Goal: Task Accomplishment & Management: Use online tool/utility

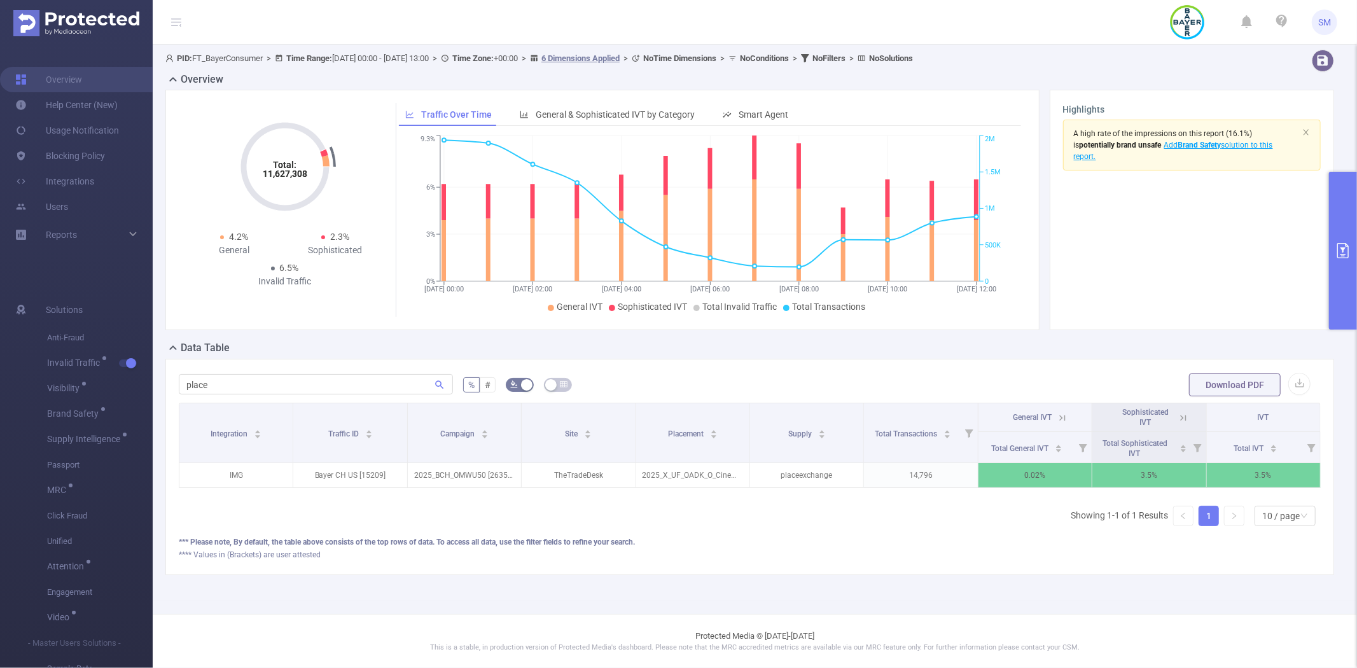
click at [1346, 237] on button "primary" at bounding box center [1343, 251] width 28 height 158
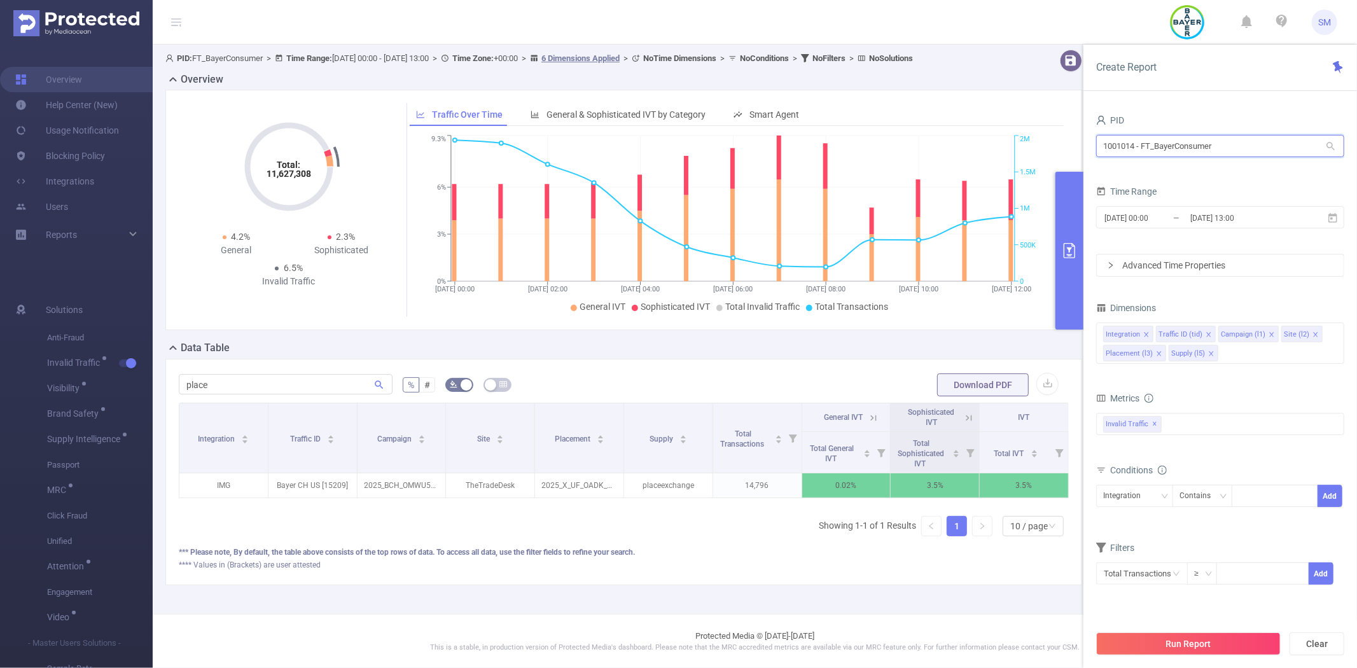
drag, startPoint x: 1228, startPoint y: 151, endPoint x: 1067, endPoint y: 149, distance: 161.6
click at [1067, 149] on section "PID: FT_BayerConsumer > Time Range: [DATE] 00:00 - [DATE] 13:00 > Time Zone: +0…" at bounding box center [755, 328] width 1204 height 566
type input "shutter"
click at [1193, 174] on li "1000848 - FT_Shutterfly 408K [6,461 rows]" at bounding box center [1220, 172] width 248 height 20
click at [1333, 218] on icon at bounding box center [1332, 217] width 11 height 11
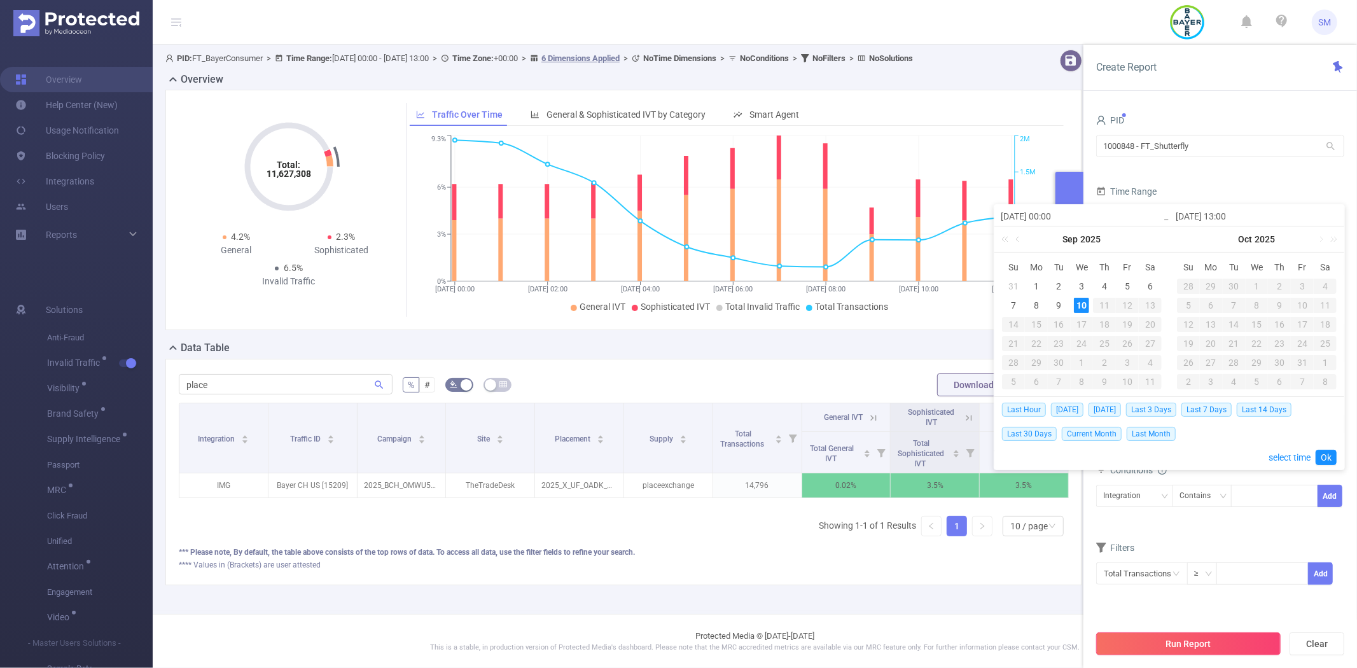
click at [1206, 632] on button "Run Report" at bounding box center [1188, 643] width 184 height 23
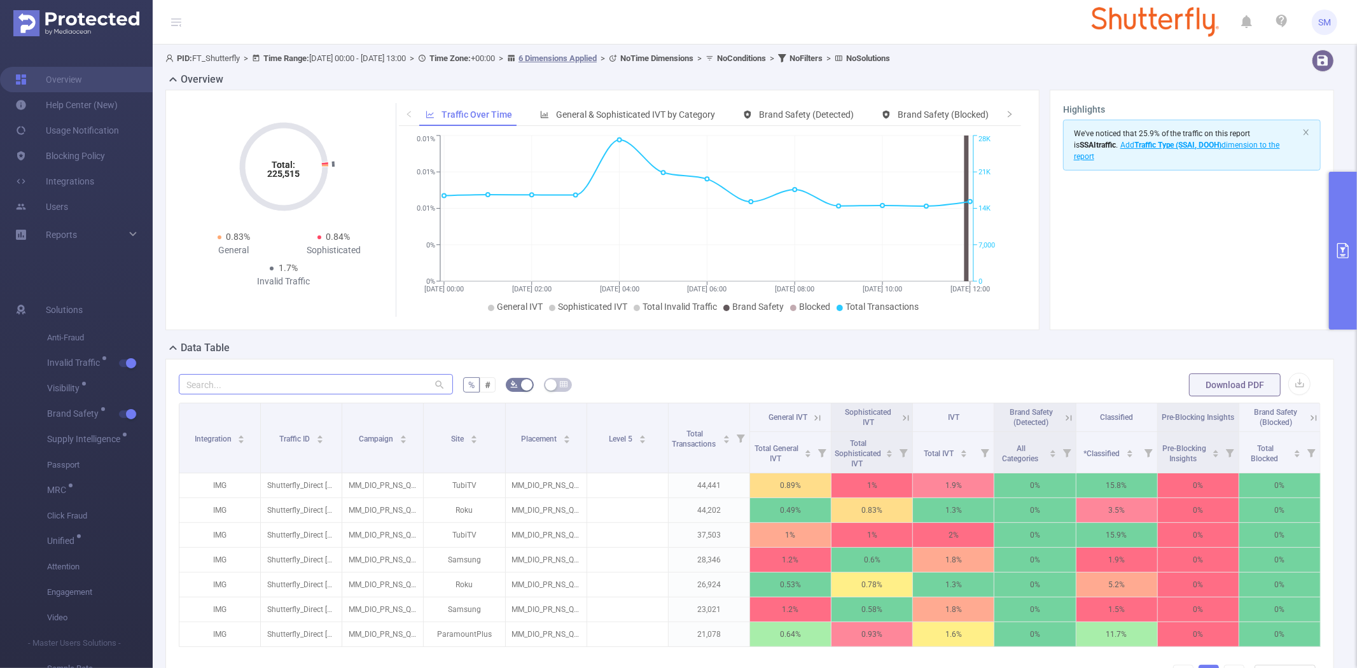
drag, startPoint x: 421, startPoint y: 425, endPoint x: 421, endPoint y: 376, distance: 49.0
click at [421, 376] on div "% # Download PDF Integration Traffic ID Campaign Site Placement Level 5 Total T…" at bounding box center [750, 565] width 1142 height 386
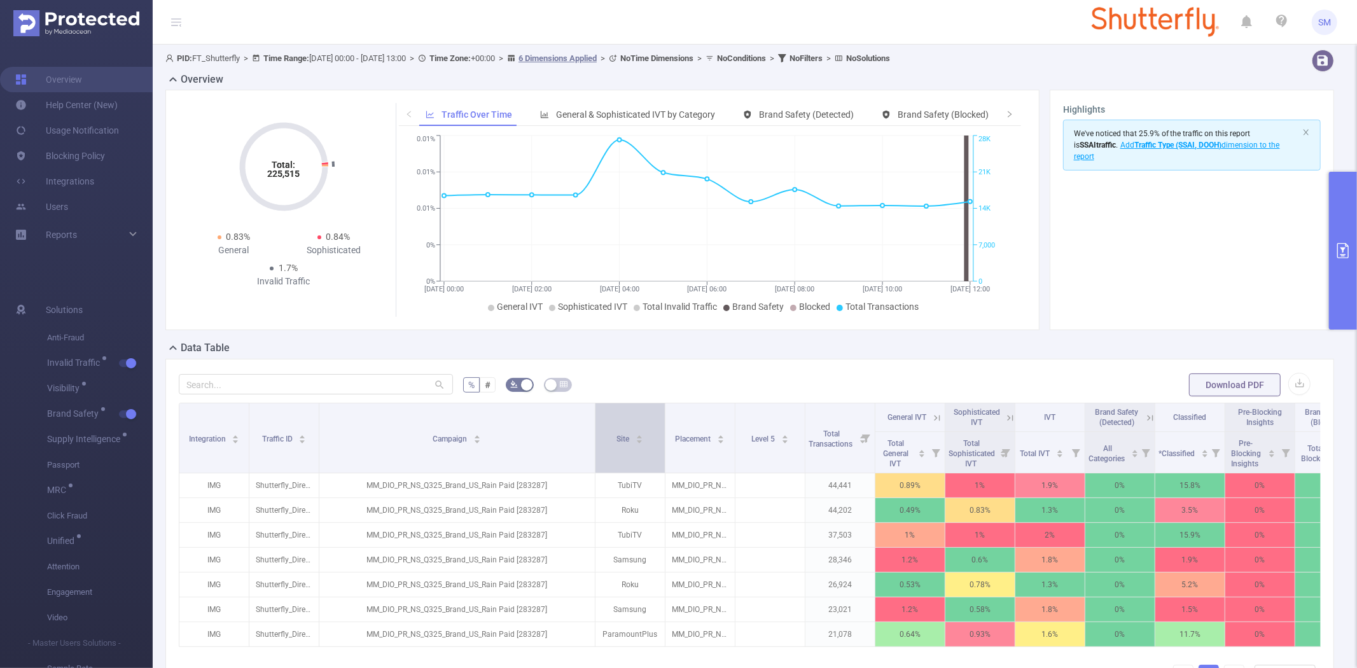
drag, startPoint x: 418, startPoint y: 418, endPoint x: 602, endPoint y: 410, distance: 184.6
click at [602, 410] on tr "Integration Traffic ID Campaign Site Placement Level 5 Total Transactions Gener…" at bounding box center [772, 417] width 1186 height 29
click at [1336, 237] on button "primary" at bounding box center [1343, 251] width 28 height 158
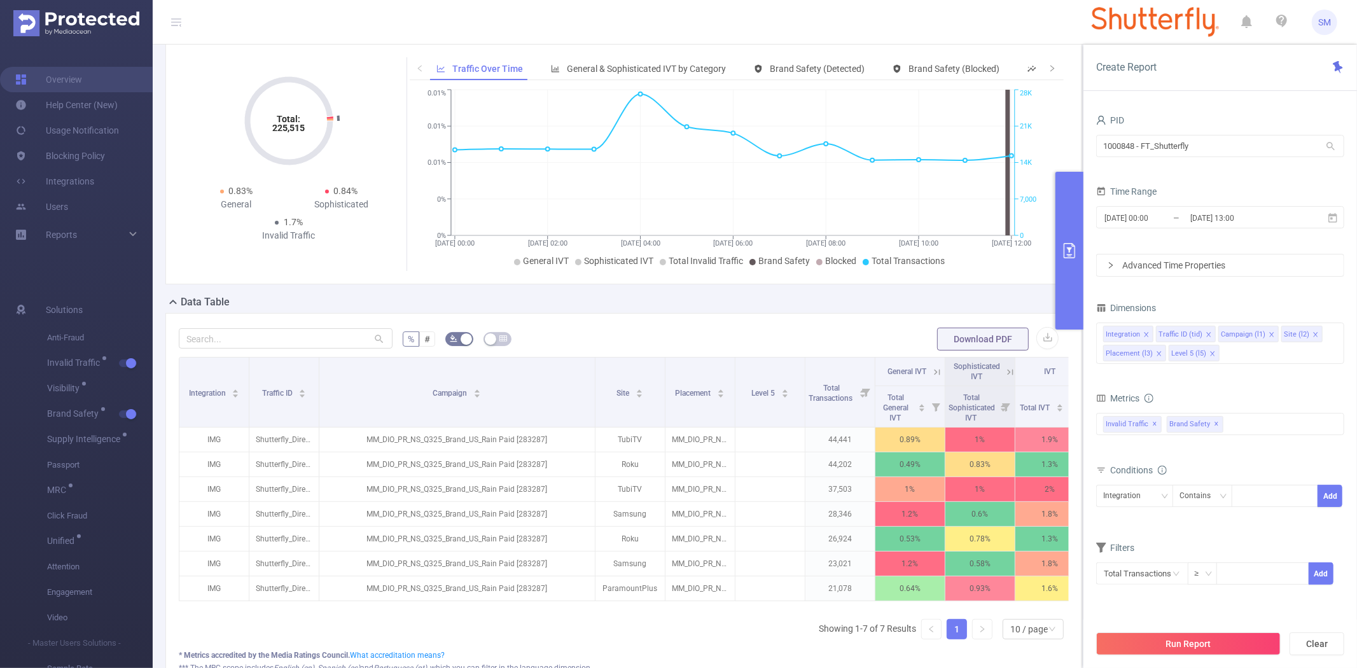
scroll to position [71, 0]
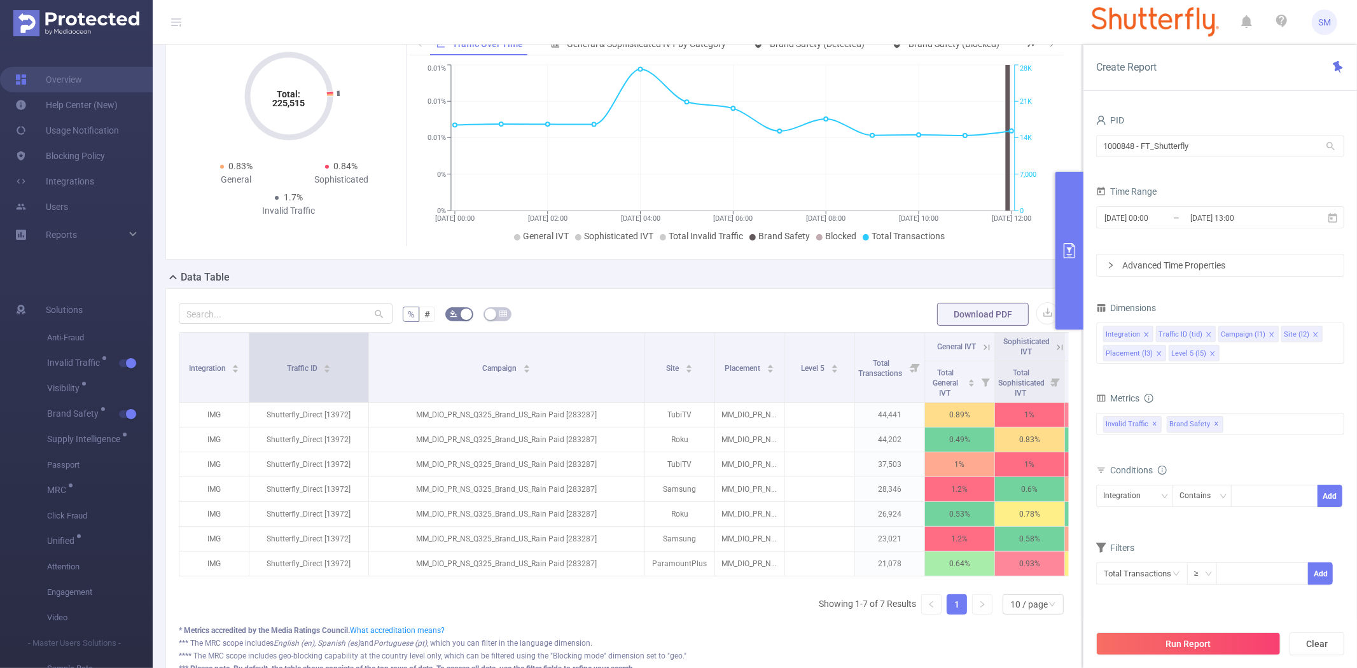
drag, startPoint x: 315, startPoint y: 345, endPoint x: 365, endPoint y: 342, distance: 49.7
click at [365, 342] on span at bounding box center [368, 367] width 6 height 69
